Goal: Information Seeking & Learning: Learn about a topic

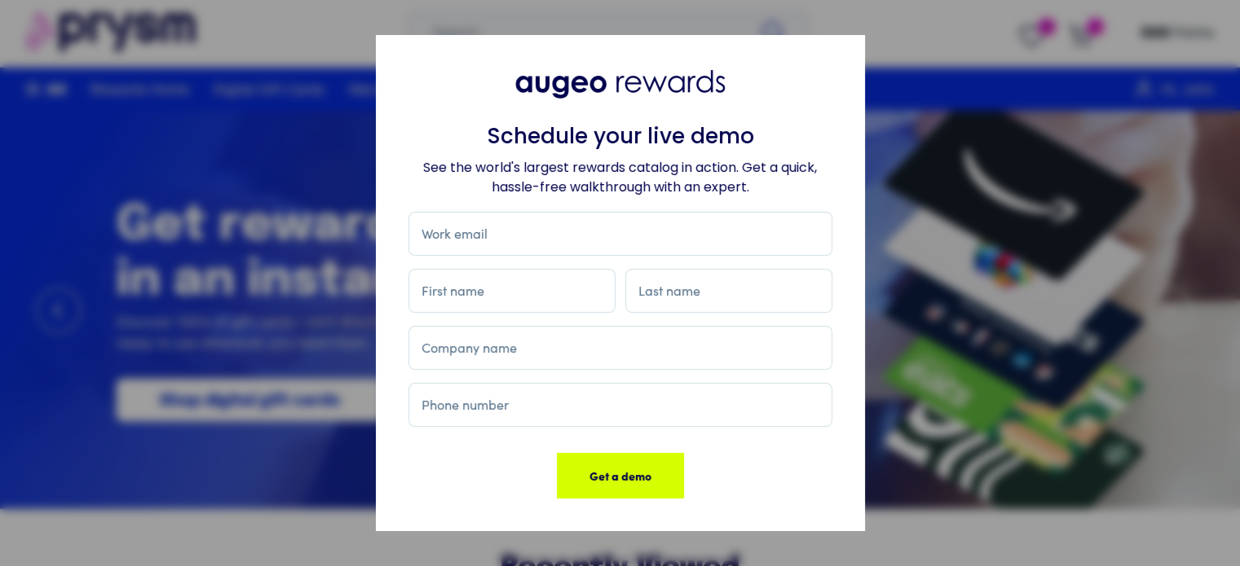
scroll to position [2, 0]
